Goal: Transaction & Acquisition: Download file/media

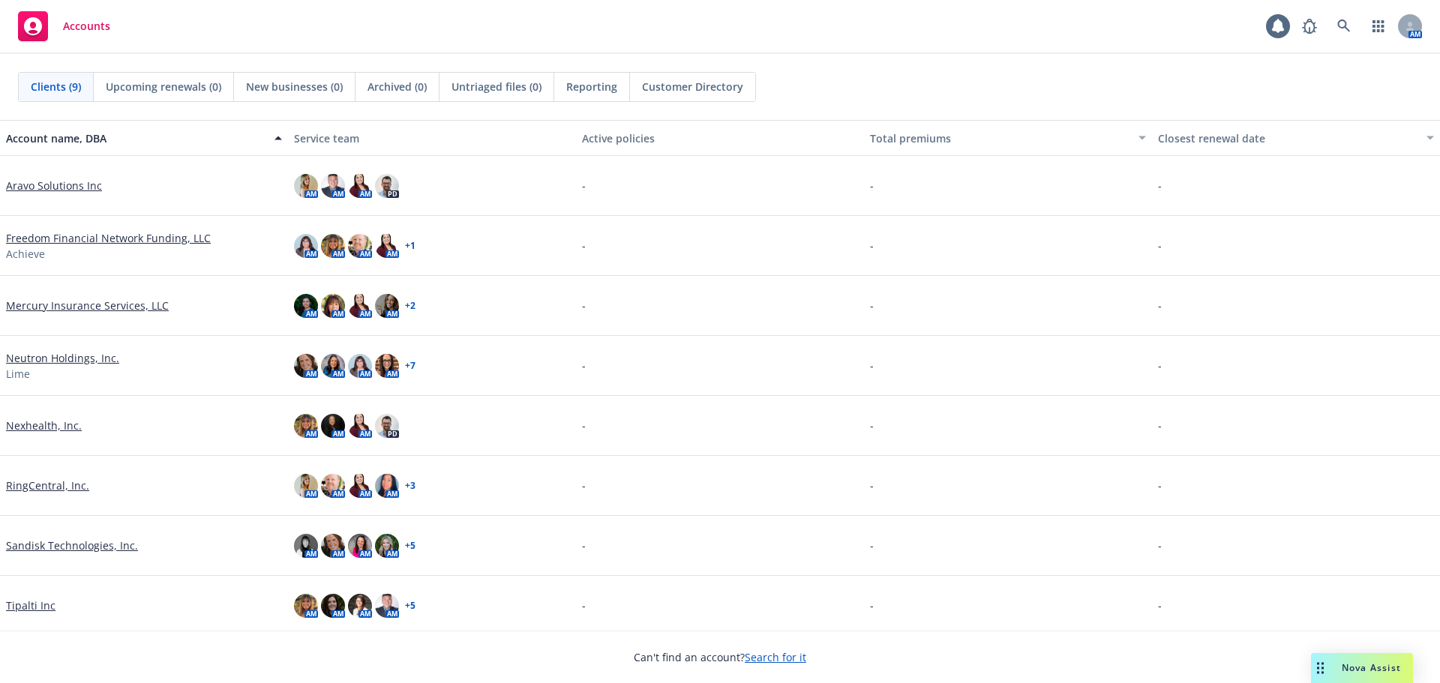
click at [68, 545] on link "Sandisk Technologies, Inc." at bounding box center [72, 546] width 132 height 16
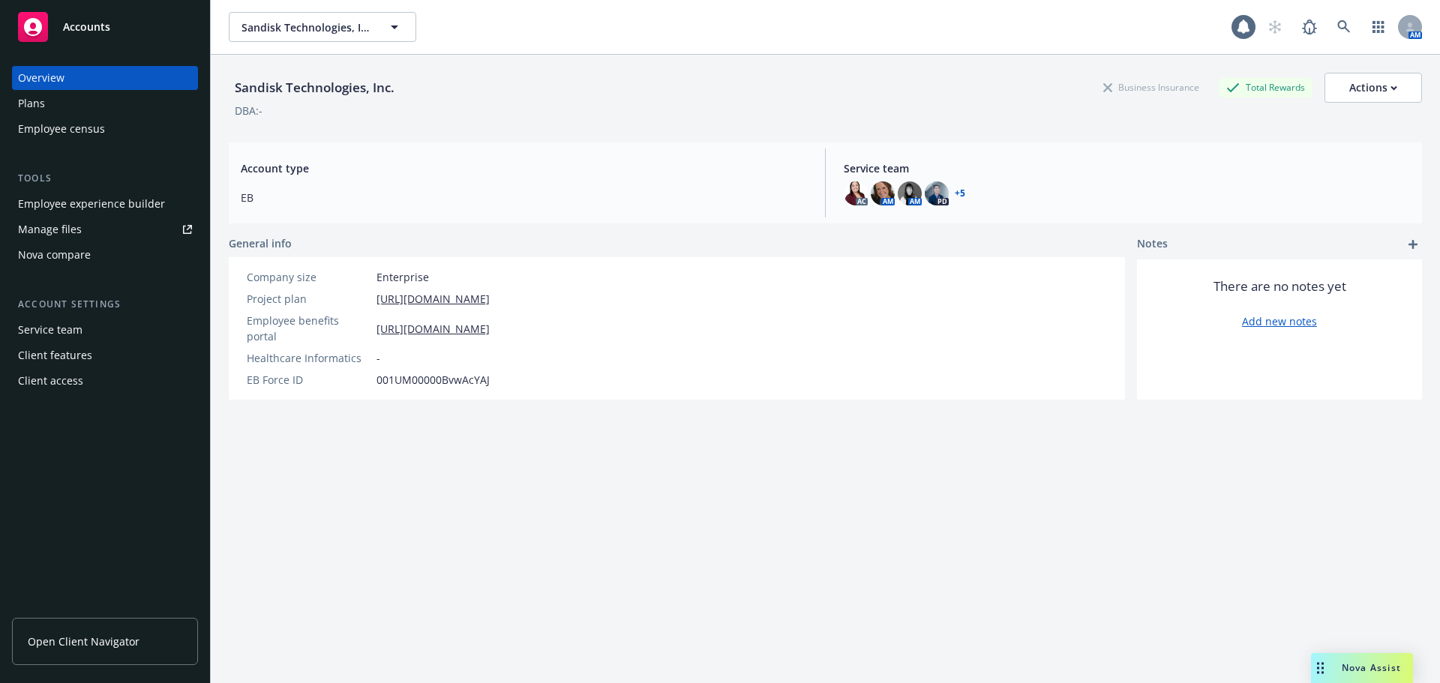
click at [47, 228] on div "Manage files" at bounding box center [50, 230] width 64 height 24
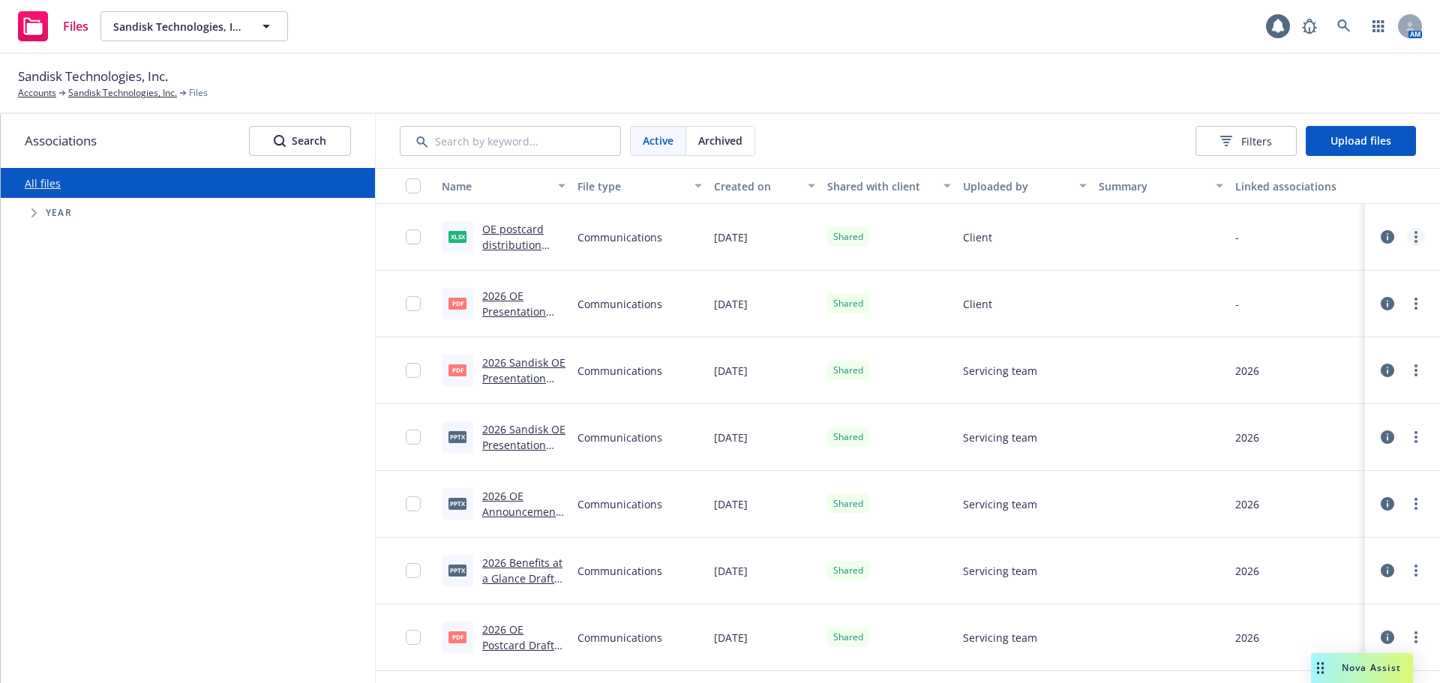
click at [1407, 237] on link "more" at bounding box center [1416, 237] width 18 height 18
click at [1316, 325] on link "Download" at bounding box center [1338, 328] width 149 height 30
